Goal: Task Accomplishment & Management: Manage account settings

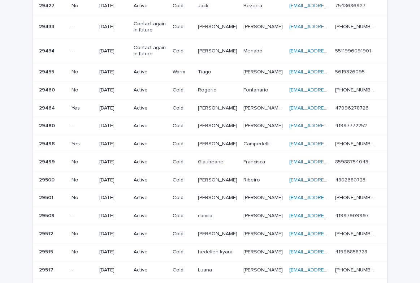
scroll to position [264, 0]
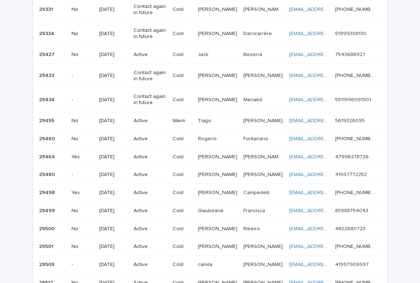
click at [214, 208] on p "Glaubeane" at bounding box center [211, 210] width 27 height 8
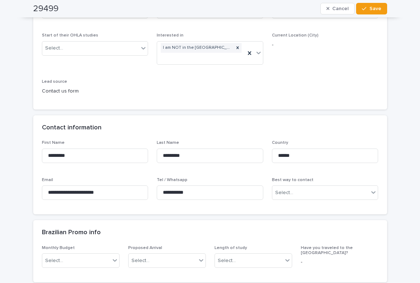
scroll to position [181, 0]
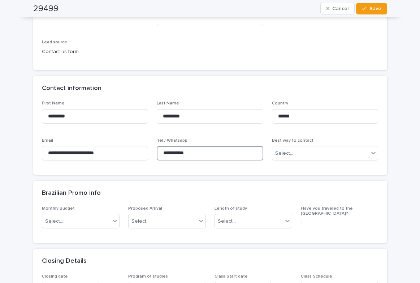
drag, startPoint x: 213, startPoint y: 158, endPoint x: 156, endPoint y: 151, distance: 57.5
click at [157, 151] on input "**********" at bounding box center [210, 153] width 107 height 14
click at [220, 162] on div "**********" at bounding box center [210, 152] width 107 height 28
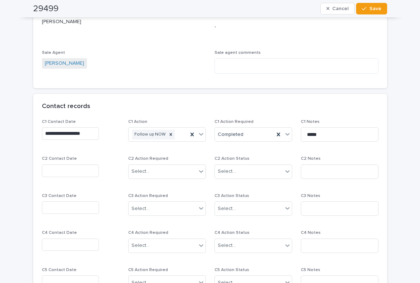
scroll to position [578, 0]
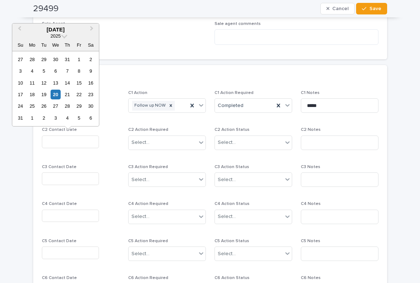
click at [61, 141] on input "text" at bounding box center [70, 141] width 57 height 13
click at [54, 90] on div "20" at bounding box center [56, 95] width 10 height 10
type input "**********"
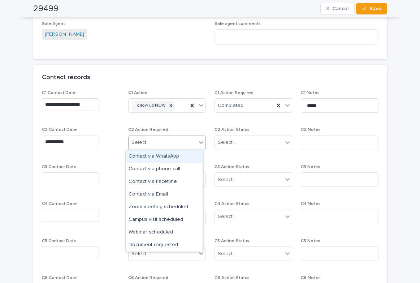
click at [147, 137] on div "Select..." at bounding box center [163, 142] width 68 height 12
drag, startPoint x: 143, startPoint y: 153, endPoint x: 219, endPoint y: 145, distance: 76.3
click at [144, 153] on div "Contact via WhatsApp" at bounding box center [164, 156] width 77 height 13
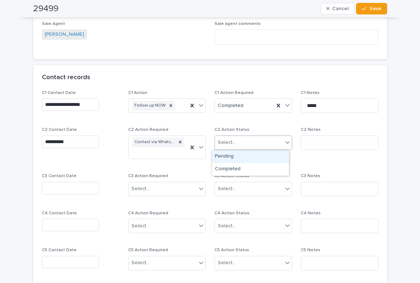
click at [221, 142] on div "Select..." at bounding box center [227, 143] width 18 height 8
drag, startPoint x: 232, startPoint y: 169, endPoint x: 267, endPoint y: 171, distance: 35.1
click at [240, 169] on div "Completed" at bounding box center [250, 169] width 77 height 13
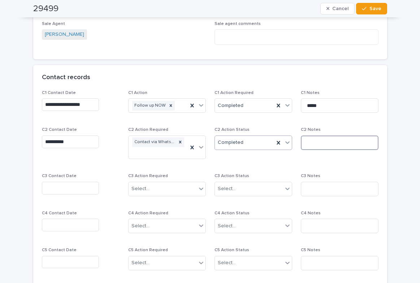
click at [314, 144] on input at bounding box center [340, 142] width 78 height 14
type input "*********"
click at [374, 4] on button "Save" at bounding box center [371, 9] width 31 height 12
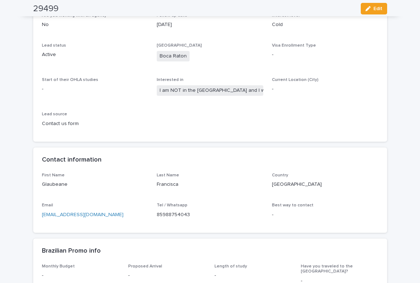
scroll to position [0, 0]
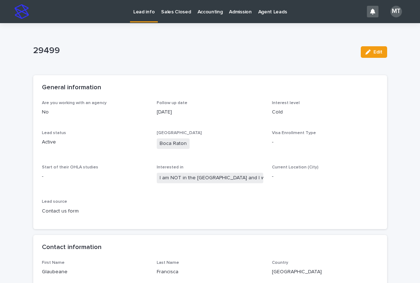
click at [173, 11] on p "Sales Closed" at bounding box center [176, 7] width 30 height 15
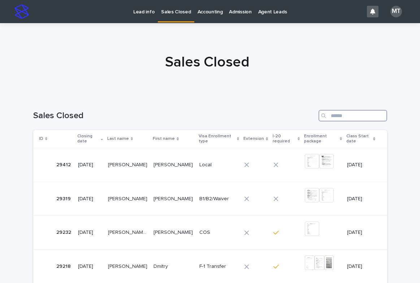
click at [338, 117] on input "Search" at bounding box center [352, 116] width 69 height 12
type input "*****"
click at [178, 162] on p at bounding box center [173, 165] width 39 height 6
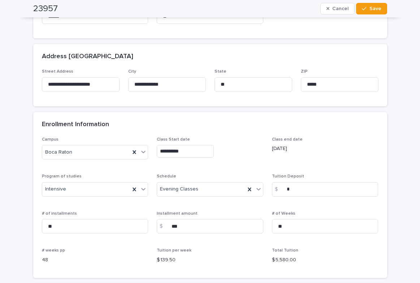
scroll to position [430, 0]
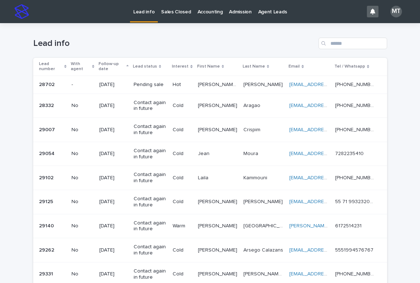
click at [176, 12] on p "Sales Closed" at bounding box center [176, 7] width 30 height 15
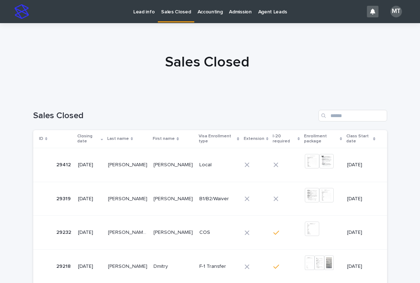
click at [140, 12] on p "Lead info" at bounding box center [143, 7] width 21 height 15
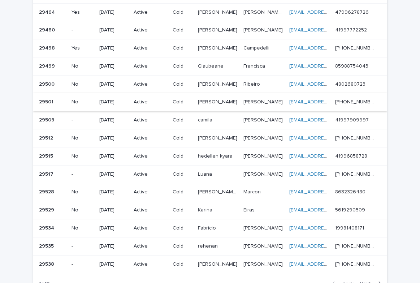
scroll to position [373, 0]
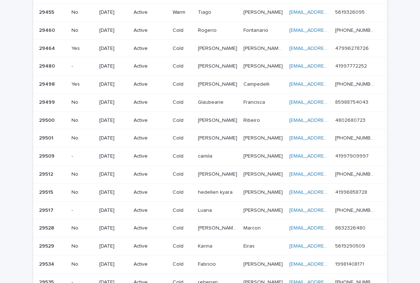
click at [223, 121] on p at bounding box center [218, 120] width 40 height 6
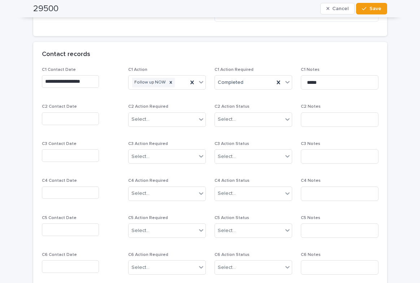
scroll to position [614, 0]
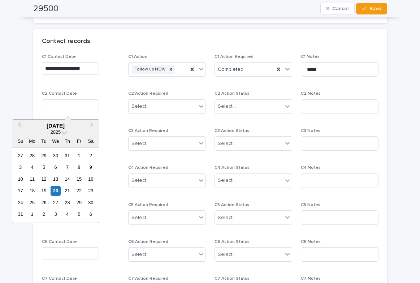
click at [75, 105] on input "text" at bounding box center [70, 105] width 57 height 13
drag, startPoint x: 54, startPoint y: 190, endPoint x: 125, endPoint y: 151, distance: 80.5
click at [55, 190] on div "20" at bounding box center [56, 191] width 10 height 10
type input "**********"
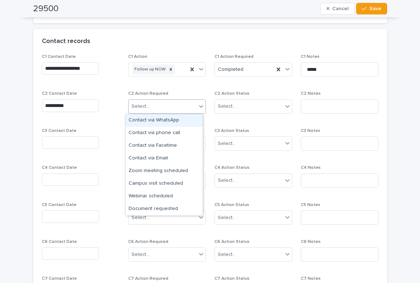
click at [143, 107] on div "Select..." at bounding box center [140, 107] width 18 height 8
click at [150, 120] on div "Contact via WhatsApp" at bounding box center [164, 120] width 77 height 13
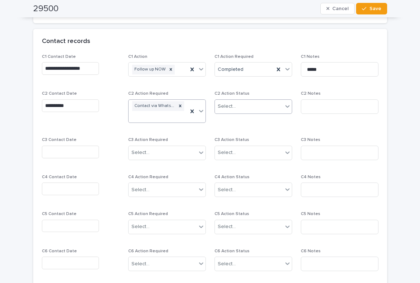
click at [229, 109] on div "Select..." at bounding box center [227, 107] width 18 height 8
click at [233, 131] on div "Completed" at bounding box center [250, 133] width 77 height 13
click at [314, 108] on input at bounding box center [340, 106] width 78 height 14
type input "*********"
click at [375, 11] on span "Save" at bounding box center [375, 8] width 12 height 5
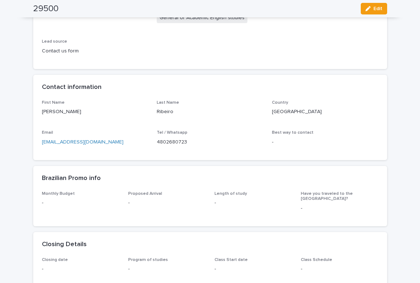
scroll to position [143, 0]
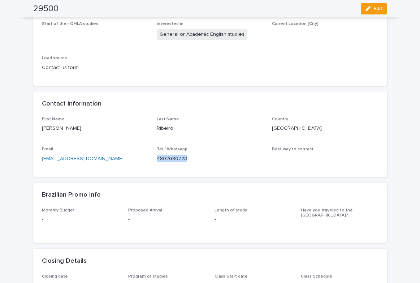
drag, startPoint x: 184, startPoint y: 158, endPoint x: 153, endPoint y: 159, distance: 31.4
click at [153, 159] on div "First Name Yuri Last Name Ribeiro Country Brazil Email yuriexchange@gmail.com T…" at bounding box center [210, 142] width 336 height 51
copy p "4802680723"
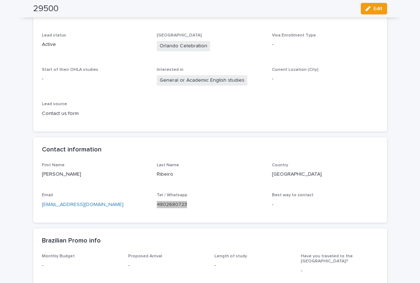
scroll to position [0, 0]
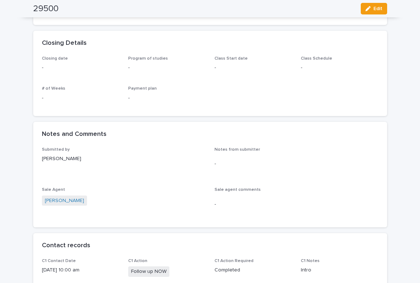
drag, startPoint x: 374, startPoint y: 10, endPoint x: 304, endPoint y: 175, distance: 178.6
click at [374, 10] on span "Edit" at bounding box center [377, 8] width 9 height 5
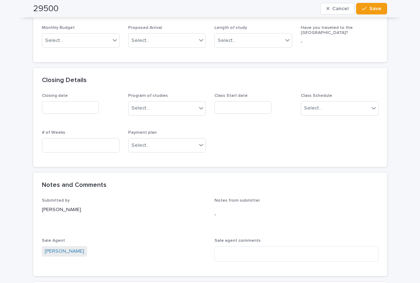
scroll to position [413, 0]
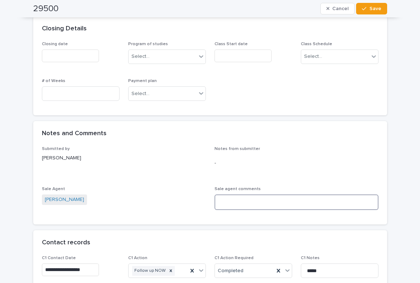
click at [242, 204] on textarea at bounding box center [296, 202] width 164 height 16
paste textarea "**********"
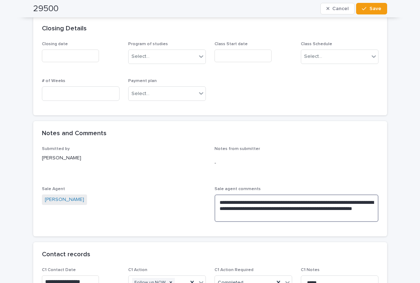
drag, startPoint x: 227, startPoint y: 201, endPoint x: 222, endPoint y: 201, distance: 4.7
click at [222, 201] on textarea "**********" at bounding box center [296, 207] width 164 height 27
drag, startPoint x: 233, startPoint y: 201, endPoint x: 217, endPoint y: 201, distance: 16.2
click at [217, 201] on textarea "**********" at bounding box center [296, 207] width 164 height 27
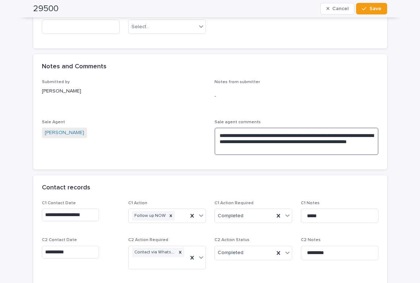
scroll to position [593, 0]
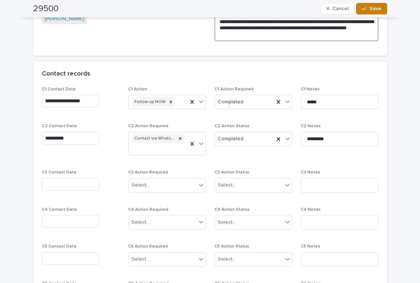
type textarea "**********"
click at [377, 6] on span "Save" at bounding box center [375, 8] width 12 height 5
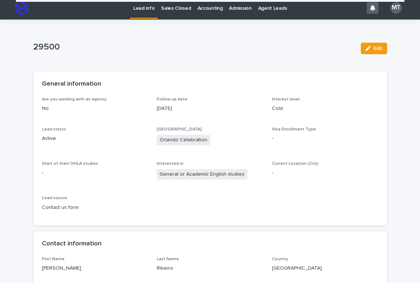
scroll to position [0, 0]
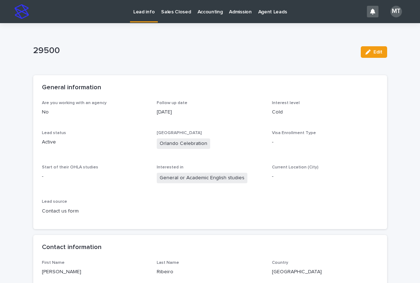
click at [142, 9] on p "Lead info" at bounding box center [143, 7] width 21 height 15
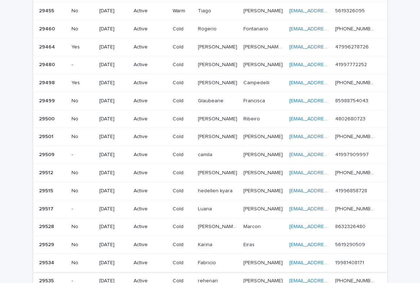
scroll to position [361, 0]
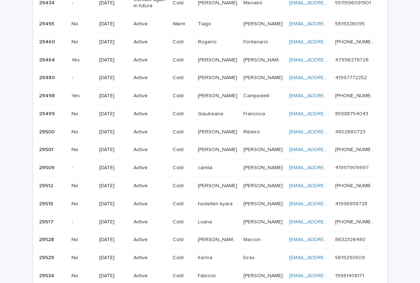
click at [344, 149] on p "[PHONE_NUMBER]" at bounding box center [356, 149] width 42 height 8
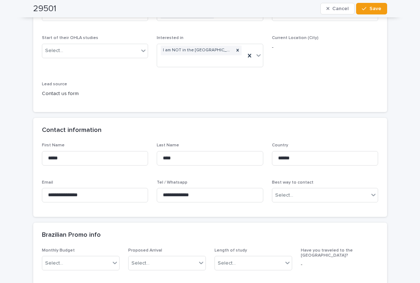
scroll to position [181, 0]
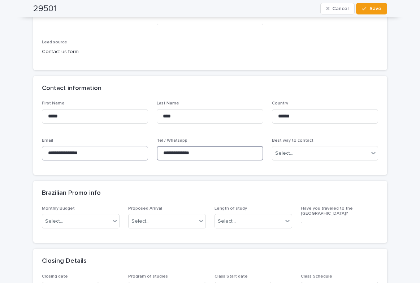
drag, startPoint x: 208, startPoint y: 154, endPoint x: 133, endPoint y: 147, distance: 75.8
click at [131, 146] on div "**********" at bounding box center [210, 133] width 336 height 65
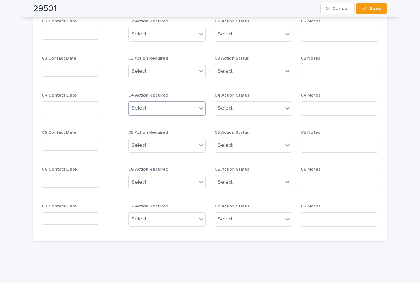
scroll to position [578, 0]
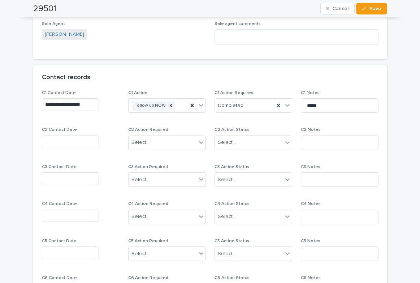
click at [60, 134] on div "C2 Contact Date" at bounding box center [81, 140] width 78 height 26
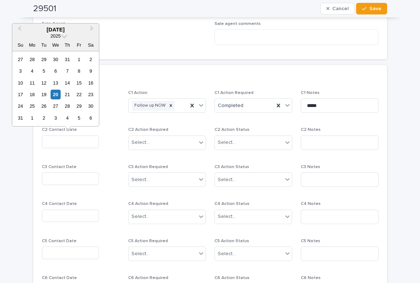
click at [70, 142] on input "text" at bounding box center [70, 141] width 57 height 13
click at [58, 94] on div "20" at bounding box center [56, 95] width 10 height 10
type input "**********"
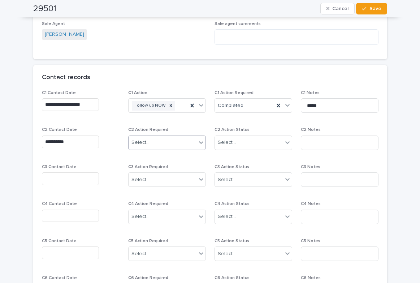
click at [139, 141] on div "Select..." at bounding box center [140, 143] width 18 height 8
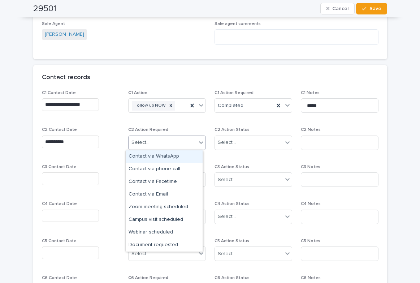
drag, startPoint x: 155, startPoint y: 155, endPoint x: 171, endPoint y: 156, distance: 16.3
click at [157, 155] on div "Contact via WhatsApp" at bounding box center [164, 156] width 77 height 13
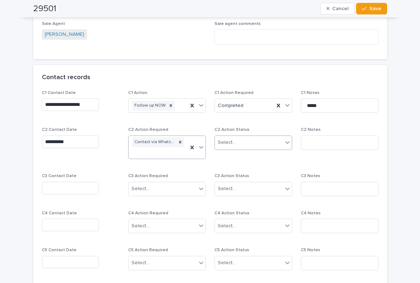
click at [246, 142] on div "Select..." at bounding box center [249, 142] width 68 height 12
drag, startPoint x: 240, startPoint y: 169, endPoint x: 306, endPoint y: 155, distance: 67.9
click at [240, 169] on div "Completed" at bounding box center [250, 169] width 77 height 13
click at [318, 144] on input at bounding box center [340, 142] width 78 height 14
type input "*********"
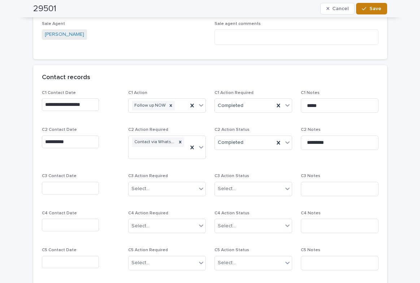
click at [372, 7] on span "Save" at bounding box center [375, 8] width 12 height 5
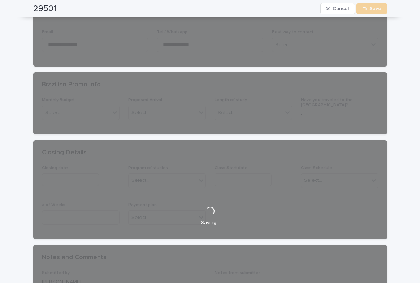
scroll to position [0, 0]
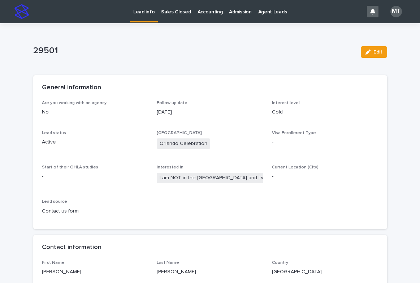
click at [148, 10] on p "Lead info" at bounding box center [143, 7] width 21 height 15
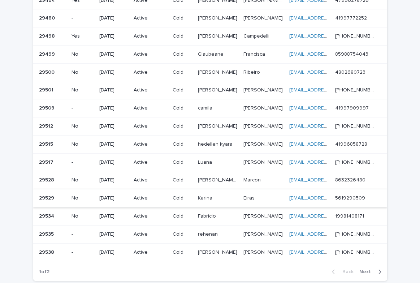
scroll to position [433, 0]
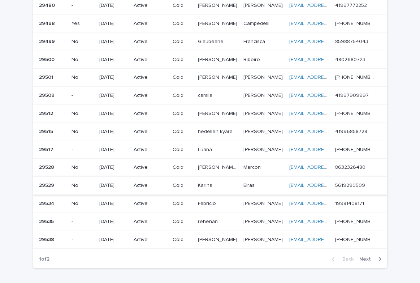
click at [260, 149] on p "[PERSON_NAME]" at bounding box center [263, 149] width 41 height 8
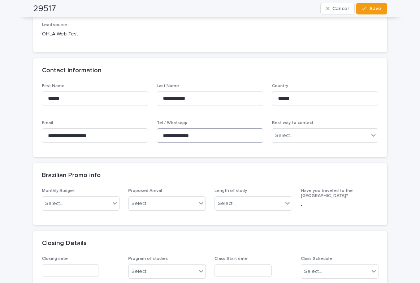
scroll to position [181, 0]
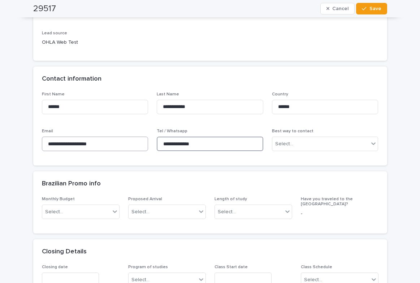
drag, startPoint x: 204, startPoint y: 142, endPoint x: 140, endPoint y: 141, distance: 63.9
click at [140, 141] on div "**********" at bounding box center [210, 124] width 336 height 65
click at [227, 174] on div "Brazilian Promo info" at bounding box center [210, 183] width 354 height 25
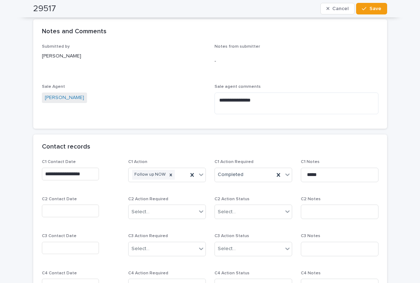
scroll to position [542, 0]
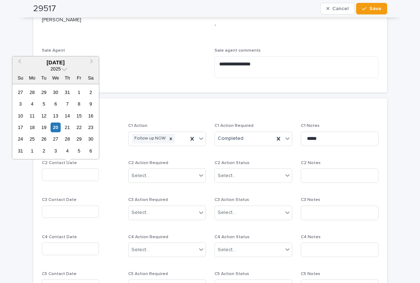
click at [69, 175] on input "text" at bounding box center [70, 174] width 57 height 13
click at [56, 123] on div "20" at bounding box center [56, 127] width 10 height 10
type input "**********"
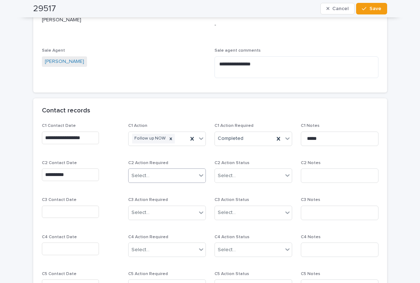
click at [164, 177] on div "Select..." at bounding box center [163, 176] width 68 height 12
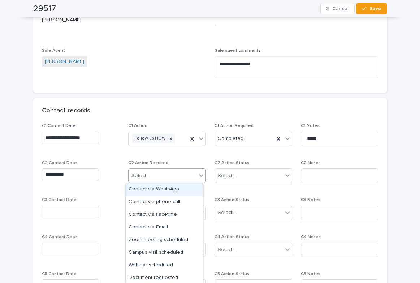
click at [164, 189] on div "Contact via WhatsApp" at bounding box center [164, 189] width 77 height 13
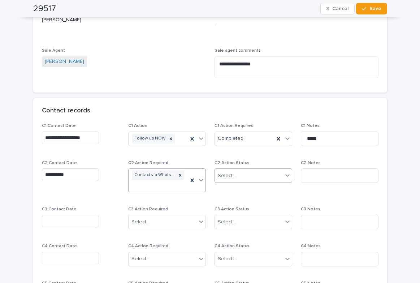
click at [222, 173] on div "Select..." at bounding box center [227, 176] width 18 height 8
drag, startPoint x: 242, startPoint y: 199, endPoint x: 287, endPoint y: 192, distance: 45.7
click at [243, 199] on div "Completed" at bounding box center [250, 202] width 77 height 13
click at [309, 173] on input at bounding box center [340, 175] width 78 height 14
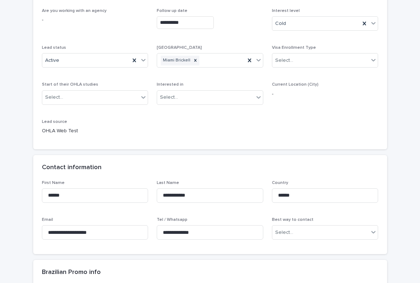
scroll to position [253, 0]
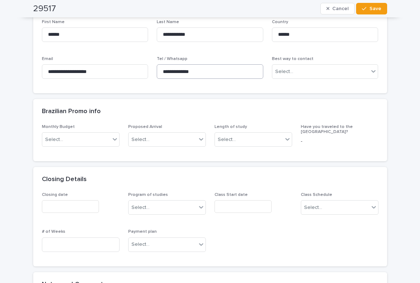
type input "*********"
drag, startPoint x: 204, startPoint y: 69, endPoint x: 148, endPoint y: 68, distance: 56.0
click at [148, 68] on div "**********" at bounding box center [210, 51] width 336 height 65
click at [371, 6] on span "Save" at bounding box center [375, 8] width 12 height 5
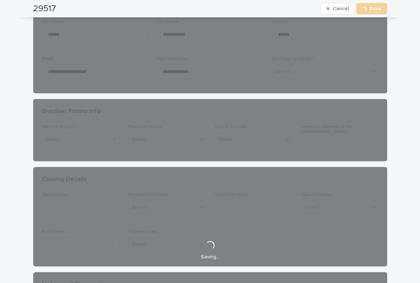
scroll to position [0, 0]
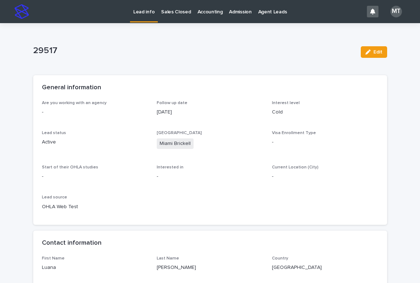
click at [143, 11] on p "Lead info" at bounding box center [143, 7] width 21 height 15
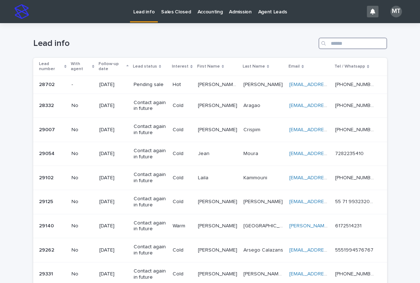
click at [331, 42] on input "Search" at bounding box center [352, 44] width 69 height 12
paste input "**********"
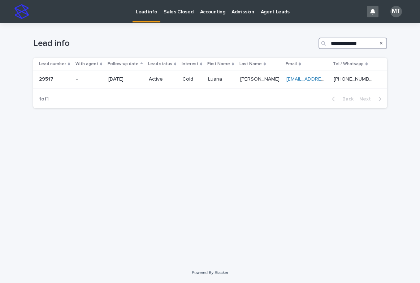
type input "**********"
click at [232, 160] on div "**********" at bounding box center [210, 133] width 361 height 221
click at [292, 76] on p "[EMAIL_ADDRESS][DOMAIN_NAME]" at bounding box center [307, 79] width 42 height 8
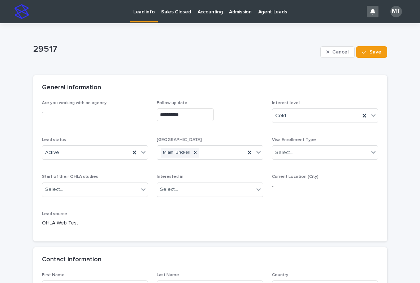
click at [142, 8] on p "Lead info" at bounding box center [143, 7] width 21 height 15
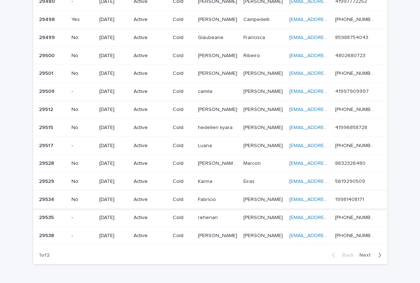
scroll to position [481, 0]
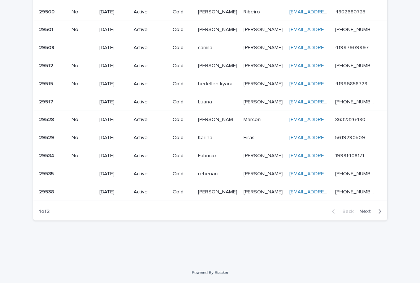
click at [208, 140] on p "Karina" at bounding box center [206, 137] width 16 height 8
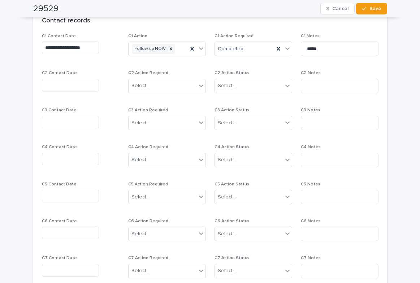
scroll to position [598, 0]
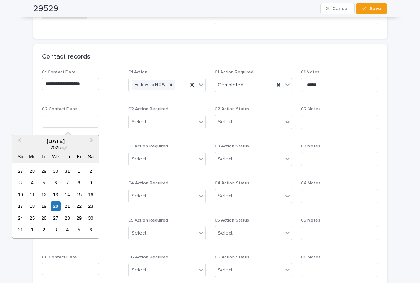
click at [64, 123] on input "text" at bounding box center [70, 121] width 57 height 13
click at [56, 206] on div "20" at bounding box center [56, 206] width 10 height 10
type input "**********"
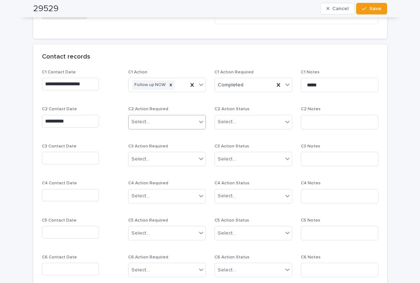
click at [134, 117] on div "Select..." at bounding box center [163, 122] width 68 height 12
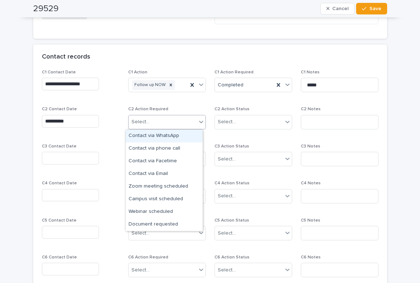
click at [140, 134] on div "Contact via WhatsApp" at bounding box center [164, 136] width 77 height 13
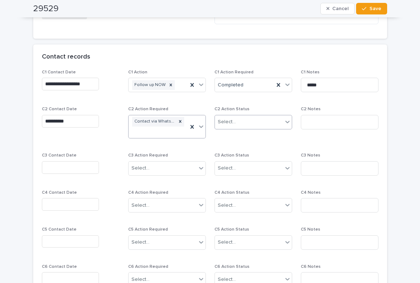
click at [218, 120] on div "Select..." at bounding box center [227, 122] width 18 height 8
click at [230, 146] on div "Completed" at bounding box center [250, 148] width 77 height 13
click at [310, 119] on input at bounding box center [340, 122] width 78 height 14
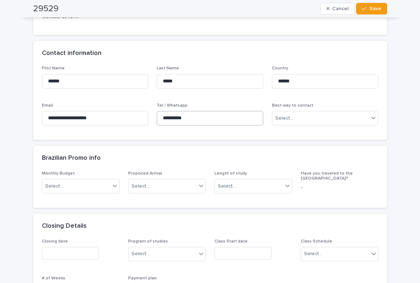
scroll to position [201, 0]
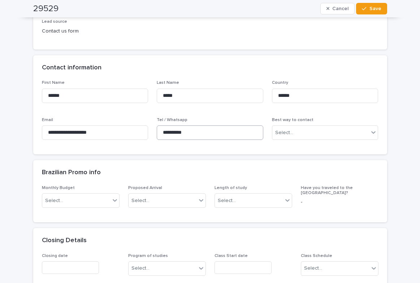
type input "*********"
drag, startPoint x: 190, startPoint y: 135, endPoint x: 155, endPoint y: 135, distance: 35.0
click at [157, 135] on input "**********" at bounding box center [210, 132] width 107 height 14
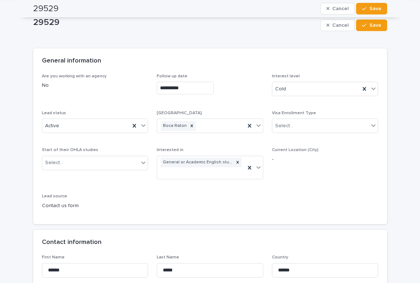
scroll to position [19, 0]
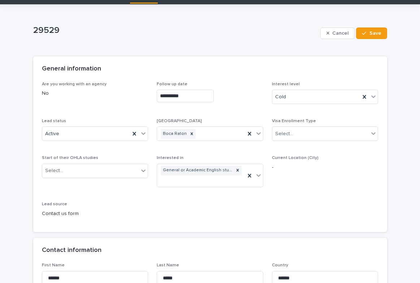
click at [353, 191] on span "Current Location (City) -" at bounding box center [325, 174] width 107 height 38
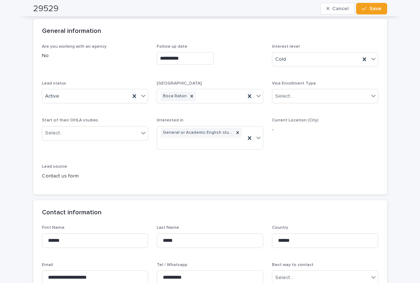
scroll to position [0, 0]
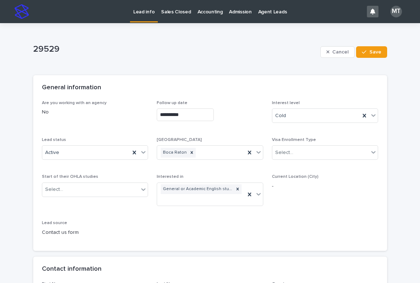
click at [144, 12] on p "Lead info" at bounding box center [143, 7] width 21 height 15
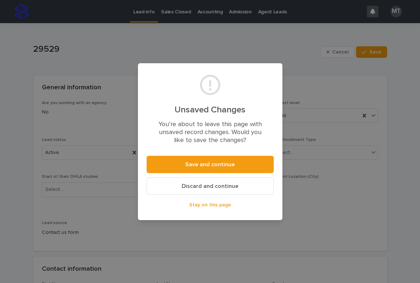
click at [222, 204] on span "Stay on this page" at bounding box center [210, 204] width 42 height 5
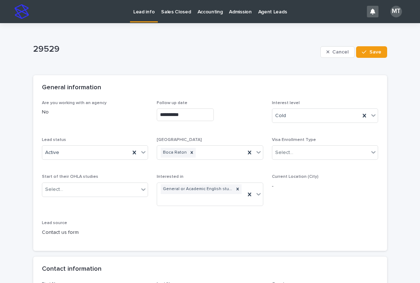
click at [144, 6] on p "Lead info" at bounding box center [143, 7] width 21 height 15
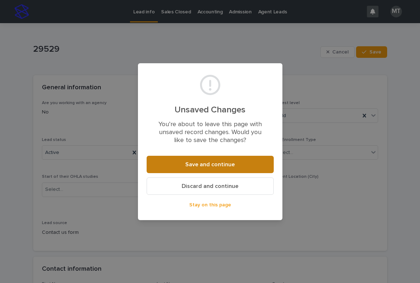
click at [217, 163] on span "Save and continue" at bounding box center [209, 164] width 49 height 6
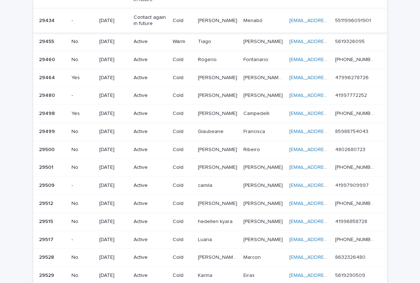
scroll to position [433, 0]
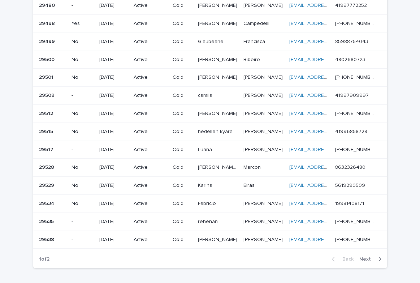
click at [365, 258] on span "Next" at bounding box center [367, 258] width 16 height 5
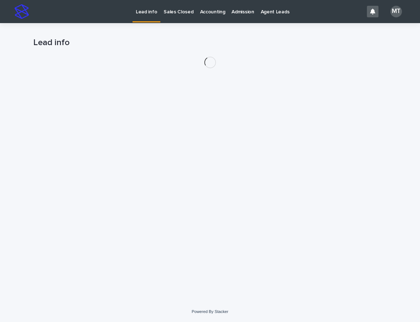
click at [178, 10] on p "Sales Closed" at bounding box center [179, 7] width 30 height 15
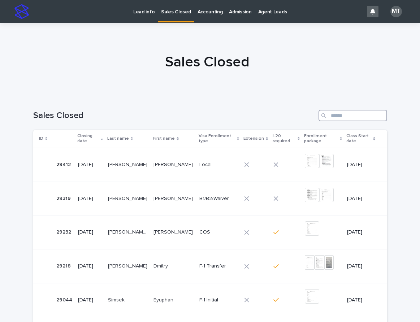
click at [331, 117] on input "Search" at bounding box center [352, 116] width 69 height 12
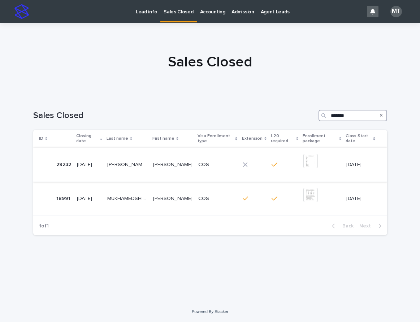
type input "*******"
click at [210, 159] on div "COS" at bounding box center [217, 165] width 38 height 12
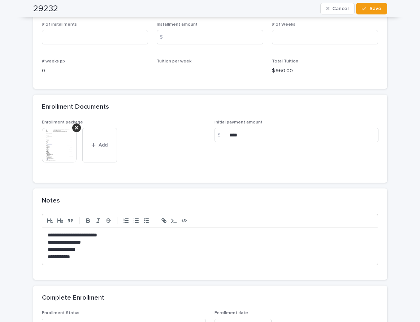
scroll to position [578, 0]
click at [101, 145] on span "Add" at bounding box center [103, 144] width 9 height 5
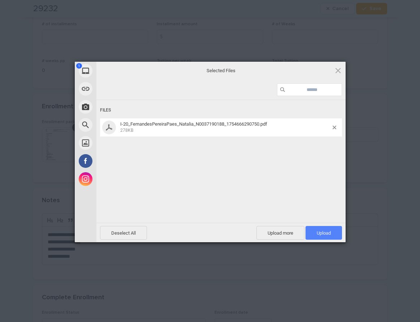
click at [329, 231] on span "Upload 1" at bounding box center [324, 232] width 14 height 5
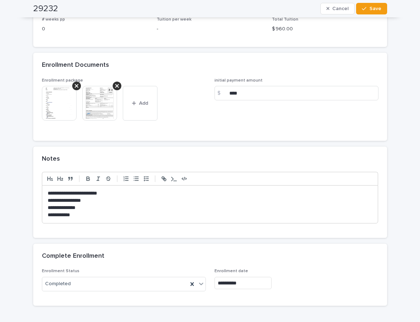
scroll to position [665, 0]
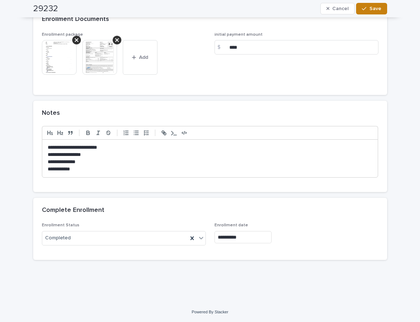
click at [373, 12] on button "Save" at bounding box center [371, 9] width 31 height 12
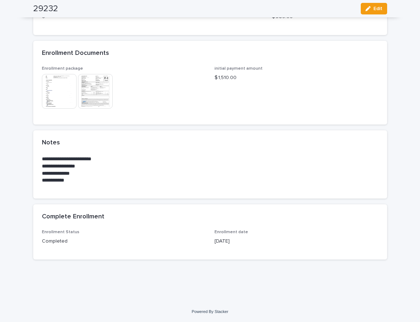
scroll to position [565, 0]
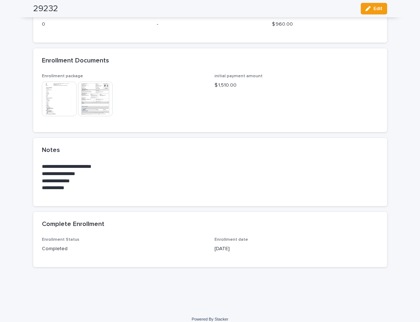
click at [171, 148] on div "Notes" at bounding box center [210, 150] width 354 height 25
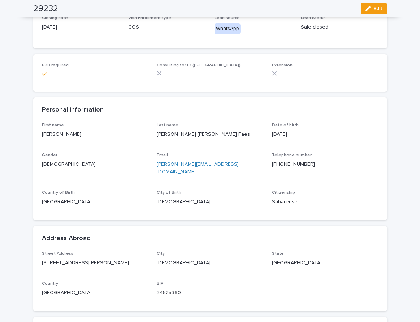
scroll to position [0, 0]
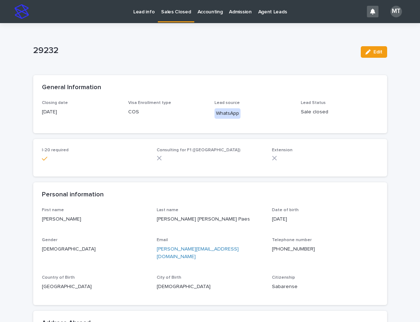
click at [168, 9] on p "Sales Closed" at bounding box center [176, 7] width 30 height 15
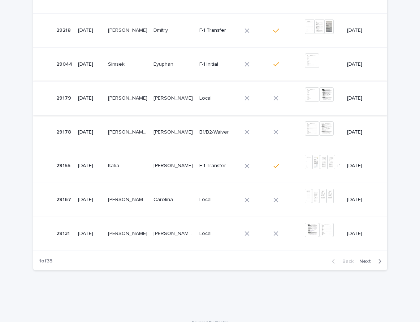
scroll to position [247, 0]
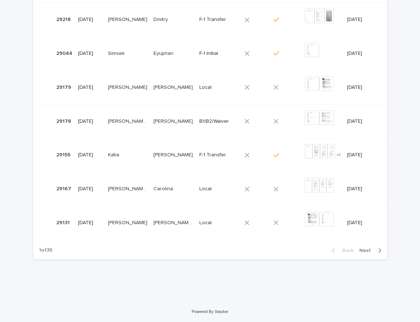
click at [362, 252] on span "Next" at bounding box center [367, 250] width 16 height 5
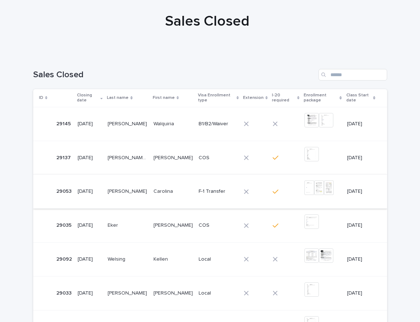
scroll to position [30, 0]
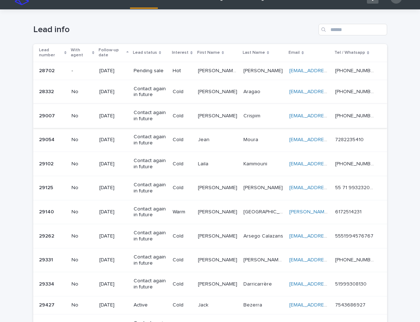
scroll to position [36, 0]
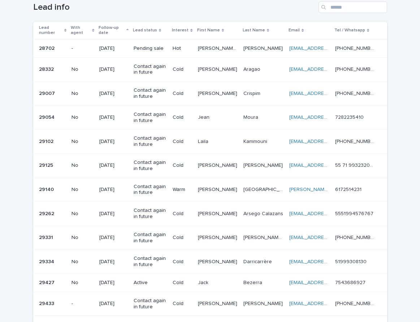
click at [170, 189] on td "Contact again in future" at bounding box center [150, 190] width 39 height 24
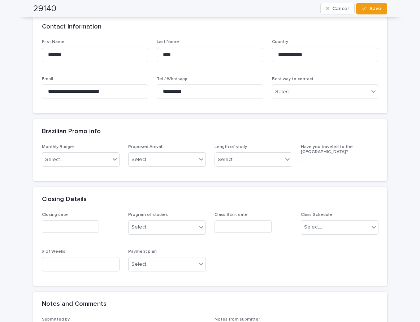
scroll to position [181, 0]
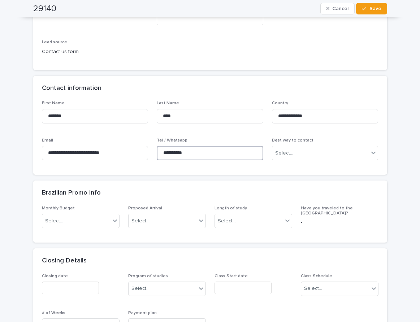
drag, startPoint x: 194, startPoint y: 152, endPoint x: 160, endPoint y: 152, distance: 33.9
click at [160, 152] on input "**********" at bounding box center [210, 153] width 107 height 14
click at [236, 229] on div "Length of study Select..." at bounding box center [253, 220] width 78 height 28
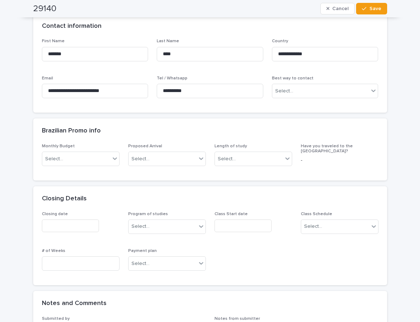
scroll to position [361, 0]
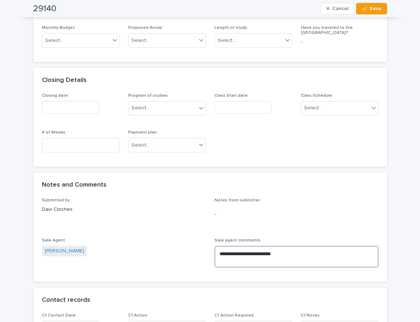
click at [288, 252] on textarea "**********" at bounding box center [296, 257] width 164 height 22
drag, startPoint x: 288, startPoint y: 252, endPoint x: 134, endPoint y: 239, distance: 154.6
click at [134, 239] on div "**********" at bounding box center [210, 236] width 336 height 76
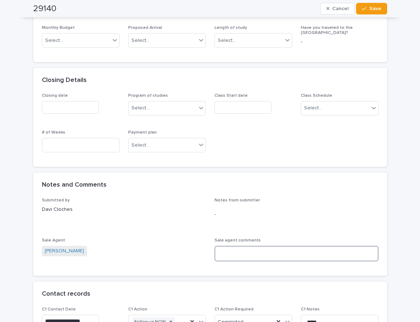
paste textarea "**********"
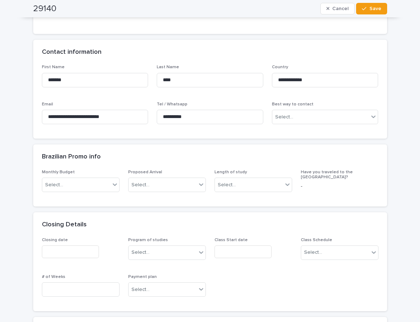
scroll to position [0, 0]
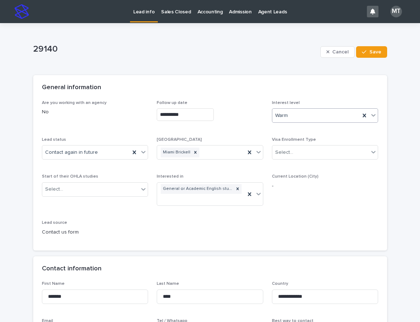
type textarea "**********"
click at [308, 114] on div "Warm" at bounding box center [316, 116] width 88 height 12
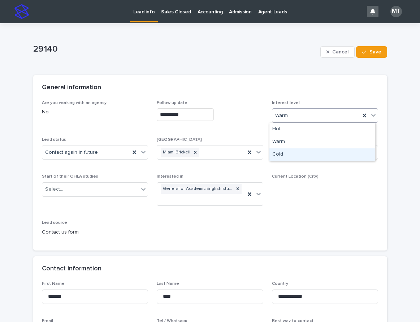
click at [278, 153] on div "Cold" at bounding box center [322, 154] width 106 height 13
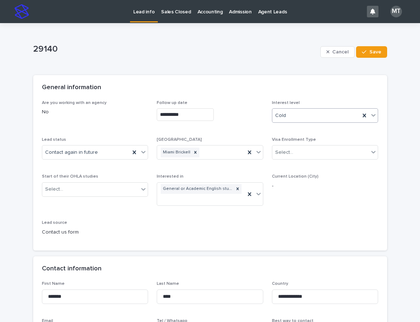
click at [372, 56] on button "Save" at bounding box center [371, 52] width 31 height 12
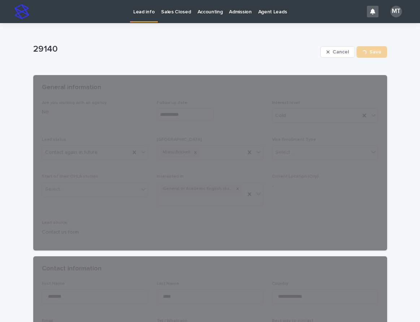
click at [146, 9] on p "Lead info" at bounding box center [143, 7] width 21 height 15
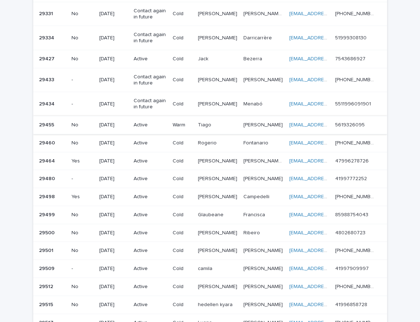
scroll to position [253, 0]
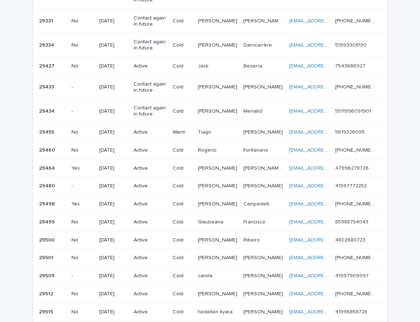
click at [195, 136] on td "Warm" at bounding box center [182, 132] width 25 height 18
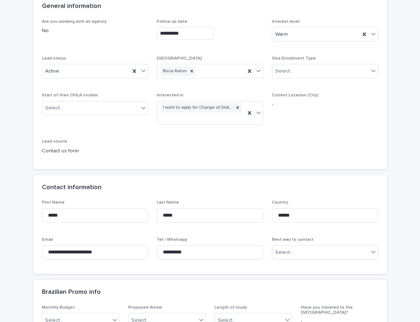
scroll to position [144, 0]
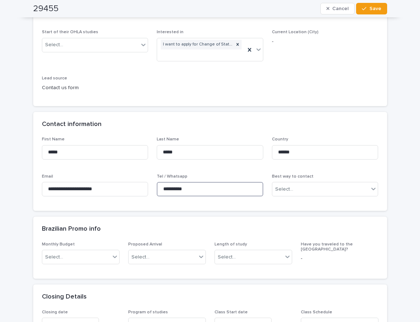
drag, startPoint x: 194, startPoint y: 189, endPoint x: 154, endPoint y: 187, distance: 39.4
click at [157, 187] on input "**********" at bounding box center [210, 189] width 107 height 14
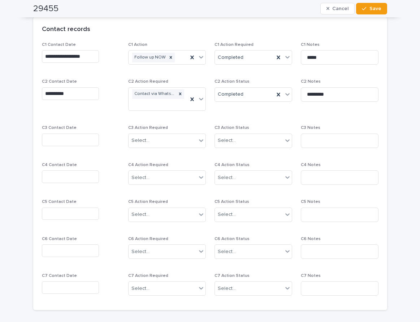
scroll to position [614, 0]
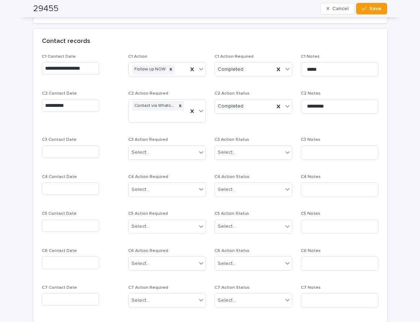
click at [73, 150] on input "text" at bounding box center [70, 151] width 57 height 13
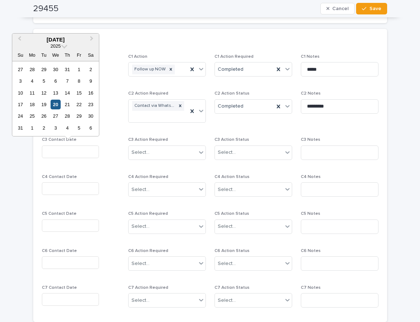
click at [55, 106] on div "20" at bounding box center [56, 105] width 10 height 10
type input "**********"
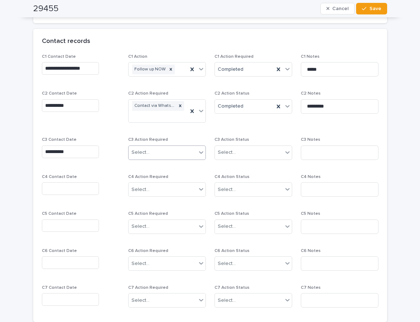
click at [137, 153] on div "Select..." at bounding box center [140, 153] width 18 height 8
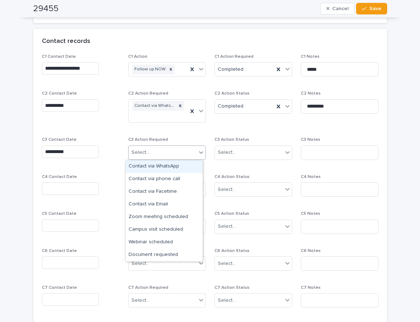
click at [153, 166] on div "Contact via WhatsApp" at bounding box center [164, 166] width 77 height 13
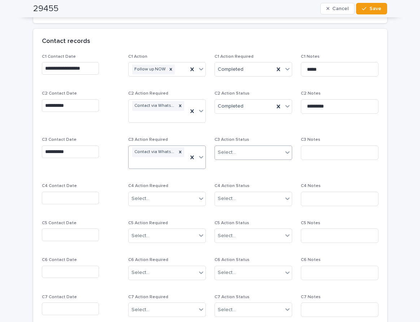
click at [220, 153] on div "Select..." at bounding box center [227, 153] width 18 height 8
click at [238, 178] on div "Completed" at bounding box center [250, 179] width 77 height 13
click at [321, 148] on input at bounding box center [340, 152] width 78 height 14
click at [348, 155] on input "**********" at bounding box center [340, 152] width 78 height 14
type input "**********"
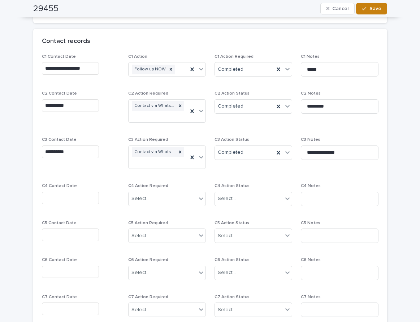
click at [377, 5] on button "Save" at bounding box center [371, 9] width 31 height 12
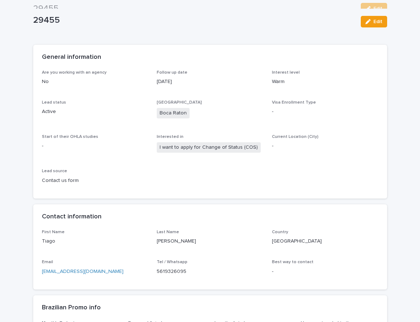
scroll to position [0, 0]
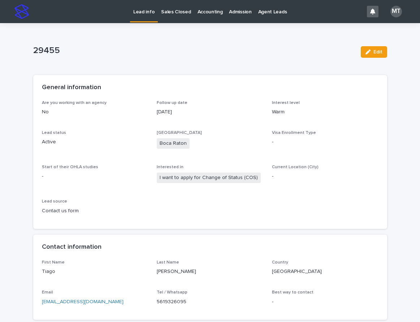
click at [139, 12] on p "Lead info" at bounding box center [143, 7] width 21 height 15
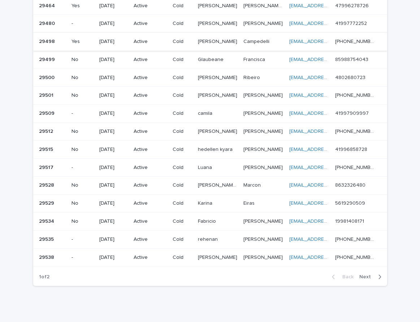
scroll to position [369, 0]
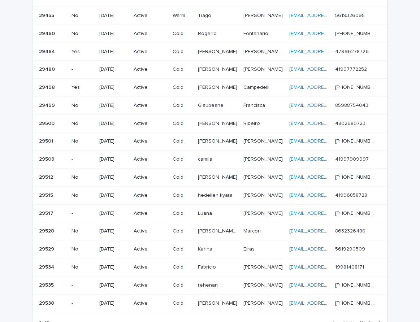
click at [188, 90] on p "Cold" at bounding box center [182, 87] width 19 height 6
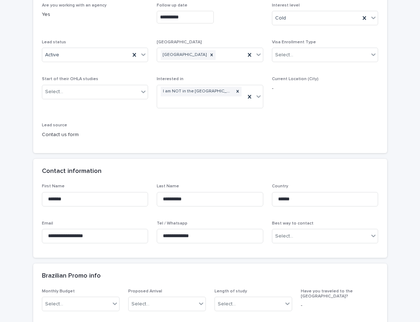
scroll to position [144, 0]
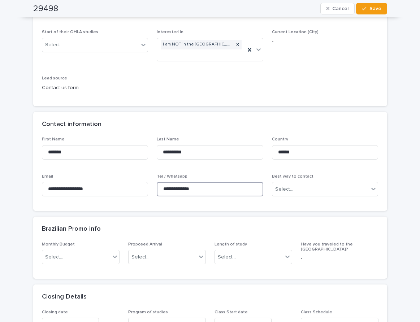
drag, startPoint x: 207, startPoint y: 191, endPoint x: 156, endPoint y: 186, distance: 51.5
click at [157, 186] on input "**********" at bounding box center [210, 189] width 107 height 14
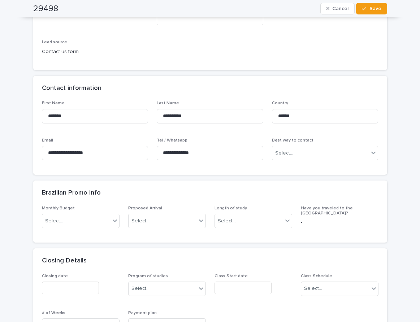
drag, startPoint x: 244, startPoint y: 204, endPoint x: 254, endPoint y: 198, distance: 11.8
click at [244, 204] on div "Brazilian Promo info" at bounding box center [210, 193] width 354 height 25
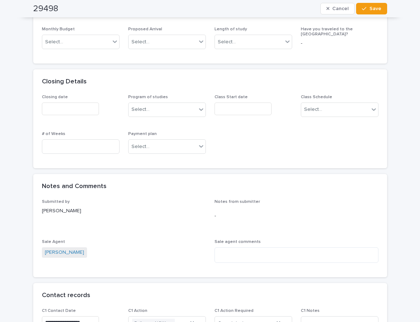
scroll to position [361, 0]
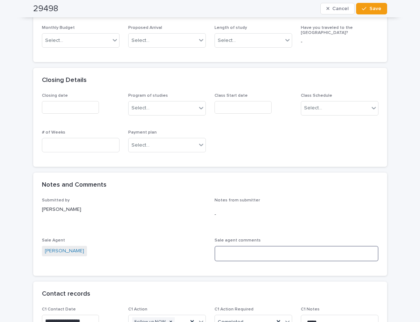
click at [235, 252] on textarea at bounding box center [296, 254] width 164 height 16
paste textarea "**********"
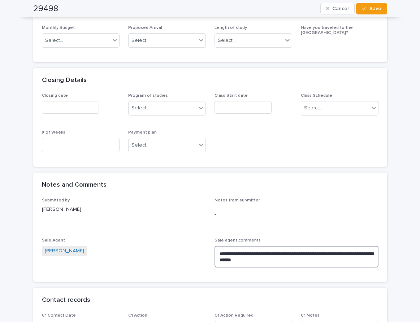
scroll to position [72, 0]
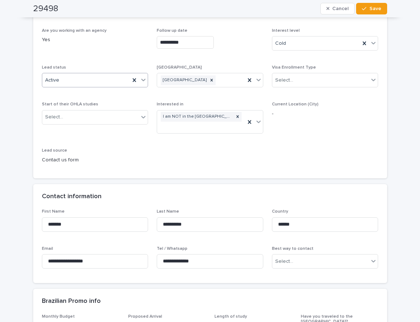
type textarea "**********"
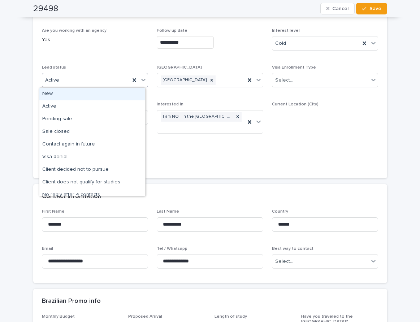
click at [83, 83] on div "Active" at bounding box center [86, 80] width 88 height 12
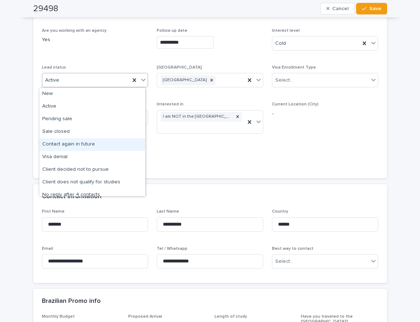
drag, startPoint x: 66, startPoint y: 138, endPoint x: 74, endPoint y: 133, distance: 8.7
click at [66, 143] on div "Contact again in future" at bounding box center [92, 144] width 106 height 13
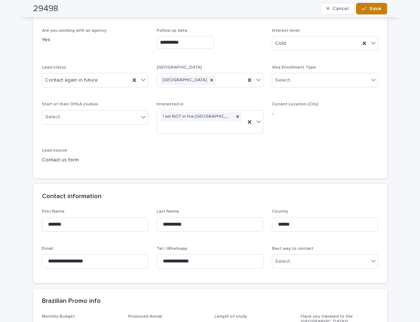
click at [371, 11] on span "Save" at bounding box center [375, 8] width 12 height 5
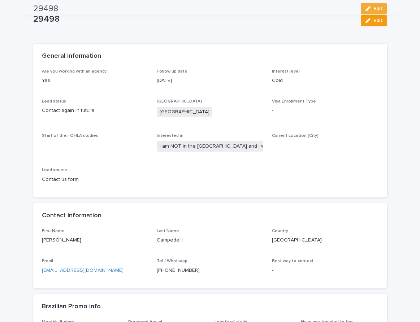
scroll to position [0, 0]
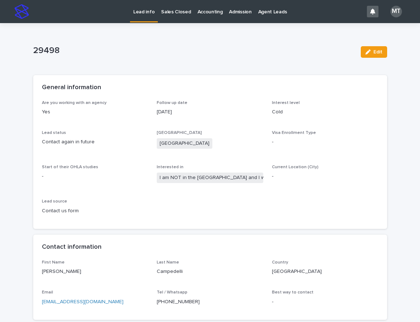
click at [142, 13] on p "Lead info" at bounding box center [143, 7] width 21 height 15
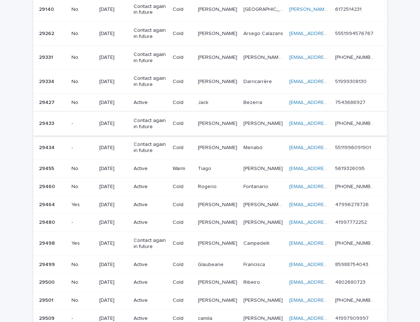
scroll to position [217, 0]
click at [167, 169] on p "Active" at bounding box center [150, 168] width 33 height 6
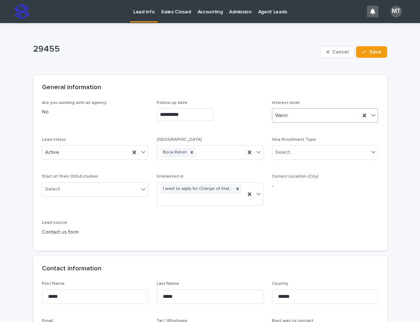
click at [316, 116] on div "Warm" at bounding box center [316, 116] width 88 height 12
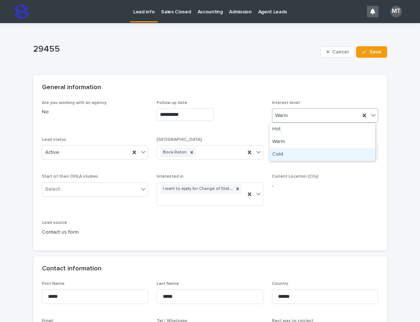
click at [276, 151] on div "Cold" at bounding box center [322, 154] width 106 height 13
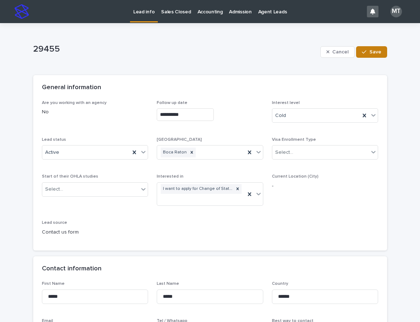
click at [370, 52] on span "Save" at bounding box center [375, 51] width 12 height 5
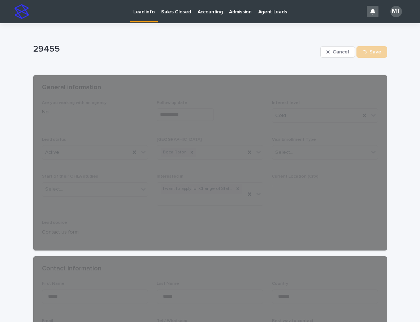
click at [137, 9] on p "Lead info" at bounding box center [143, 7] width 21 height 15
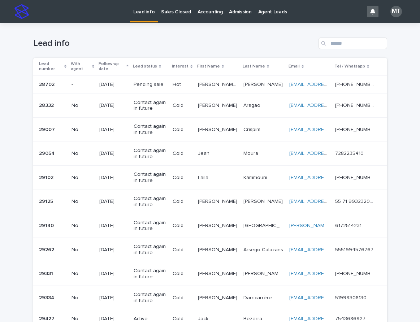
click at [209, 180] on p "Laila" at bounding box center [204, 177] width 12 height 8
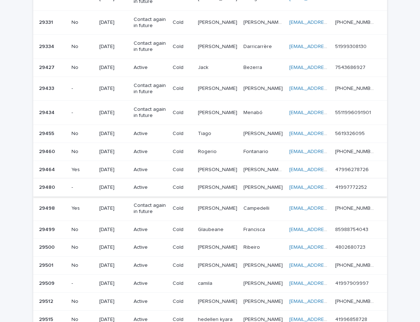
scroll to position [253, 0]
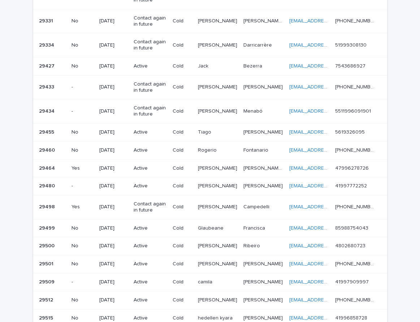
click at [205, 136] on div "Tiago Tiago" at bounding box center [218, 132] width 40 height 12
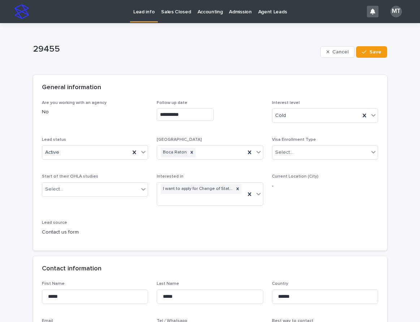
click at [140, 11] on p "Lead info" at bounding box center [143, 7] width 21 height 15
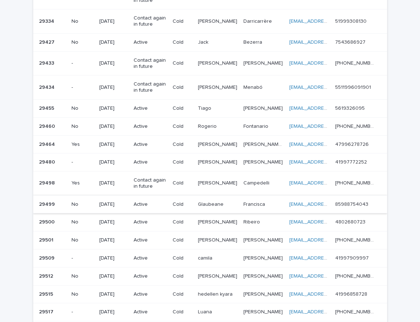
scroll to position [267, 0]
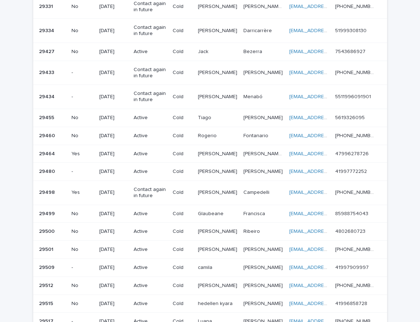
click at [213, 171] on p "[PERSON_NAME]" at bounding box center [218, 171] width 41 height 8
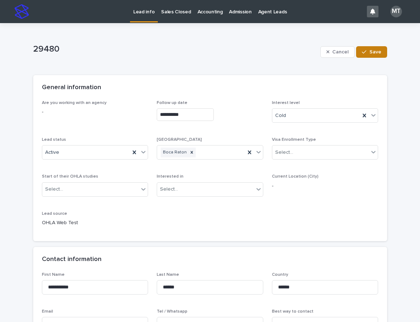
click at [373, 50] on span "Save" at bounding box center [375, 51] width 12 height 5
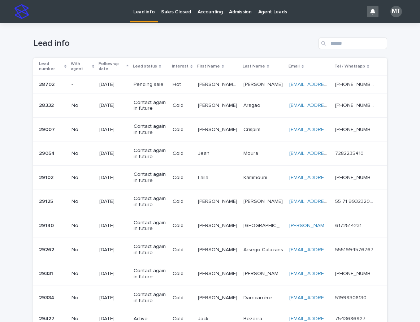
click at [146, 12] on p "Lead info" at bounding box center [143, 7] width 21 height 15
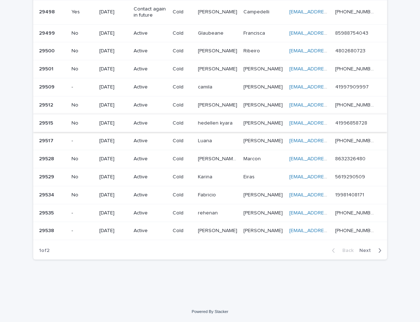
scroll to position [123, 0]
